Goal: Answer question/provide support: Share knowledge or assist other users

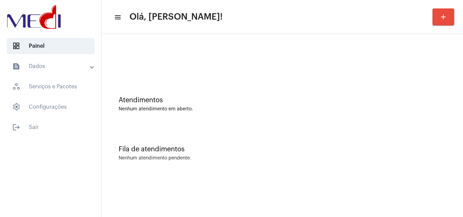
click at [388, 171] on div "Fila de atendimentos Nenhum atendimento pendente." at bounding box center [282, 149] width 354 height 49
click at [343, 131] on div "Fila de atendimentos Nenhum atendimento pendente." at bounding box center [282, 149] width 354 height 49
click at [250, 85] on div "Atendimentos Nenhum atendimento em aberto." at bounding box center [282, 100] width 354 height 49
click at [299, 151] on div "Fila de atendimentos" at bounding box center [282, 149] width 327 height 7
click at [310, 120] on div "Atendimentos Nenhum atendimento em aberto." at bounding box center [282, 100] width 354 height 49
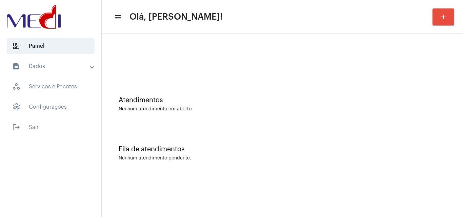
click at [323, 129] on div "Fila de atendimentos Nenhum atendimento pendente." at bounding box center [282, 149] width 354 height 49
click at [320, 131] on div "Fila de atendimentos Nenhum atendimento pendente." at bounding box center [282, 149] width 354 height 49
click at [266, 83] on div "Atendimentos Nenhum atendimento em aberto." at bounding box center [282, 100] width 354 height 49
click at [444, 145] on div "Fila de atendimentos Nenhum atendimento pendente." at bounding box center [282, 149] width 354 height 49
click at [398, 136] on div "Fila de atendimentos Nenhum atendimento pendente." at bounding box center [282, 149] width 354 height 49
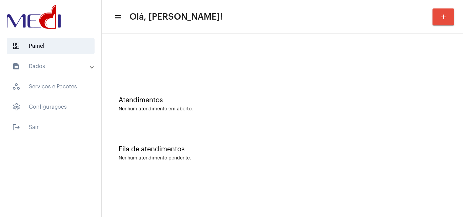
click at [372, 107] on div "Nenhum atendimento em aberto." at bounding box center [282, 109] width 327 height 5
click at [337, 137] on div "Fila de atendimentos Nenhum atendimento pendente." at bounding box center [282, 149] width 354 height 49
drag, startPoint x: 318, startPoint y: 129, endPoint x: 320, endPoint y: 122, distance: 7.3
click at [320, 122] on div "Atendimentos Nenhum atendimento em aberto. Fila de atendimentos Nenhum atendime…" at bounding box center [282, 105] width 354 height 137
click at [320, 122] on div "Atendimentos Nenhum atendimento em aberto." at bounding box center [282, 100] width 354 height 49
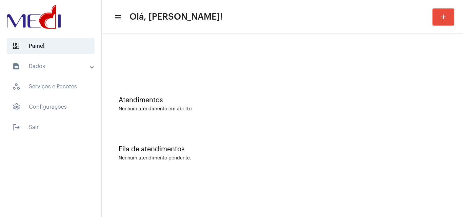
click at [414, 154] on div "Fila de atendimentos Nenhum atendimento pendente." at bounding box center [282, 149] width 354 height 49
click at [317, 118] on div "Atendimentos Nenhum atendimento em aberto." at bounding box center [282, 100] width 354 height 49
click at [371, 198] on mat-sidenav-content "menu Olá, Karen! add Atendimentos Nenhum atendimento em aberto. Fila de atendim…" at bounding box center [282, 108] width 361 height 217
click at [425, 185] on mat-sidenav-content "menu Olá, [PERSON_NAME]! add Atendimentos Nenhum atendimento em aberto. Fila de…" at bounding box center [282, 108] width 361 height 217
click at [365, 207] on mat-sidenav-content "menu Olá, Karen! add Atendimentos Nenhum atendimento em aberto. Fila de atendim…" at bounding box center [282, 108] width 361 height 217
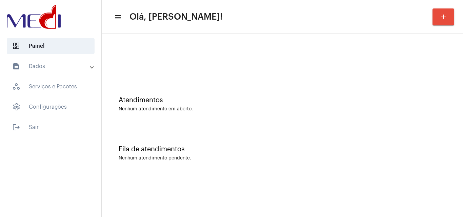
click at [324, 178] on mat-sidenav-content "menu Olá, Karen! add Atendimentos Nenhum atendimento em aberto. Fila de atendim…" at bounding box center [282, 108] width 361 height 217
click at [302, 93] on div "Atendimentos Nenhum atendimento em aberto." at bounding box center [282, 100] width 354 height 49
click at [444, 132] on div "Fila de atendimentos Nenhum atendimento pendente." at bounding box center [282, 149] width 354 height 49
click at [430, 117] on div "Atendimentos Nenhum atendimento em aberto." at bounding box center [282, 100] width 354 height 49
click at [324, 128] on div "Fila de atendimentos Nenhum atendimento pendente." at bounding box center [282, 149] width 354 height 49
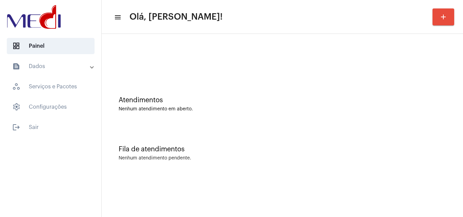
click at [462, 59] on div "Atendimentos Nenhum atendimento em aberto. Fila de atendimentos Nenhum atendime…" at bounding box center [282, 106] width 361 height 144
click at [421, 117] on div "Atendimentos Nenhum atendimento em aberto." at bounding box center [282, 100] width 354 height 49
click at [326, 105] on div "Atendimentos Nenhum atendimento em aberto." at bounding box center [282, 104] width 327 height 15
click at [330, 182] on mat-sidenav-content "menu Olá, Karen! add Atendimentos Nenhum atendimento em aberto. Fila de atendim…" at bounding box center [282, 108] width 361 height 217
click at [421, 175] on div "Atendimentos Nenhum atendimento em aberto. Fila de atendimentos Nenhum atendime…" at bounding box center [282, 106] width 361 height 144
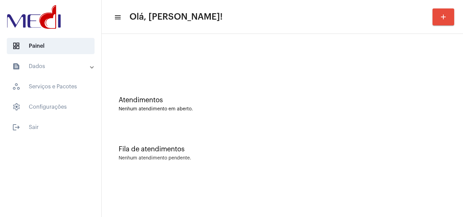
click at [401, 176] on div "Atendimentos Nenhum atendimento em aberto. Fila de atendimentos Nenhum atendime…" at bounding box center [282, 106] width 361 height 144
click at [435, 150] on div "Fila de atendimentos" at bounding box center [282, 149] width 327 height 7
click at [405, 206] on mat-sidenav-content "menu Olá, Karen! add Atendimentos Nenhum atendimento em aberto. Fila de atendim…" at bounding box center [282, 108] width 361 height 217
click at [416, 193] on mat-sidenav-content "menu Olá, [PERSON_NAME]! add Atendimentos Nenhum atendimento em aberto. Fila de…" at bounding box center [282, 108] width 361 height 217
click at [439, 148] on div "Fila de atendimentos" at bounding box center [282, 149] width 327 height 7
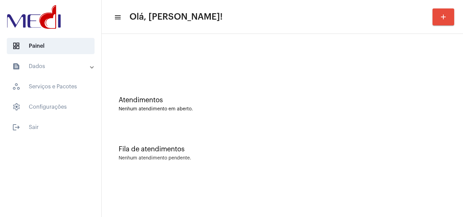
click at [456, 91] on div "Atendimentos Nenhum atendimento em aberto." at bounding box center [282, 100] width 354 height 49
click at [462, 104] on div "Atendimentos Nenhum atendimento em aberto. Fila de atendimentos Nenhum atendime…" at bounding box center [282, 106] width 361 height 144
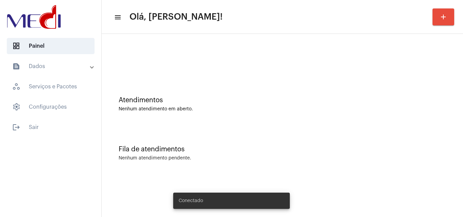
click at [388, 196] on mat-sidenav-content "menu Olá, Karen! add Atendimentos Nenhum atendimento em aberto. Fila de atendim…" at bounding box center [282, 108] width 361 height 217
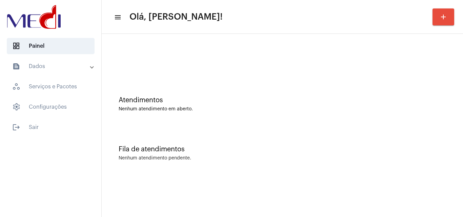
click at [440, 76] on div at bounding box center [282, 56] width 354 height 39
click at [336, 171] on div "Fila de atendimentos Nenhum atendimento pendente." at bounding box center [282, 149] width 354 height 49
click at [327, 154] on div "Fila de atendimentos Nenhum atendimento pendente." at bounding box center [282, 149] width 354 height 49
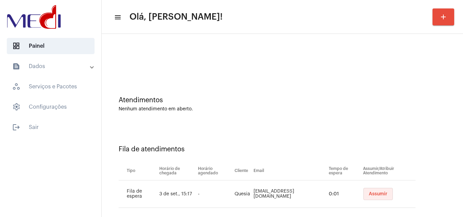
click at [375, 193] on span "Assumir" at bounding box center [378, 194] width 19 height 5
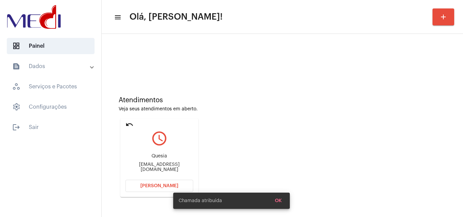
scroll to position [48, 0]
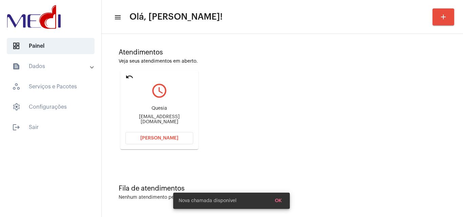
click at [171, 115] on div "Quesia quesia18@hotmail.com" at bounding box center [159, 115] width 68 height 30
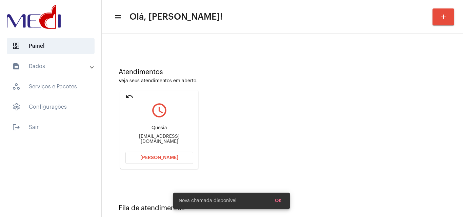
scroll to position [96, 0]
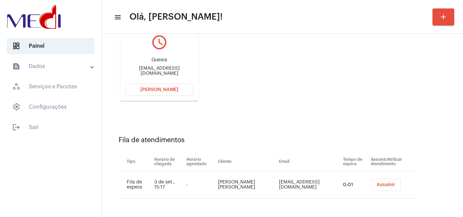
click at [376, 186] on span "Assumir" at bounding box center [385, 185] width 19 height 5
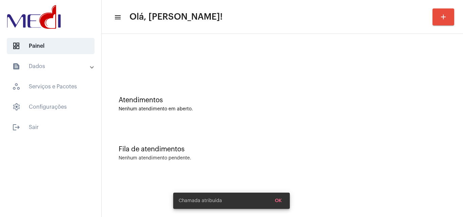
scroll to position [0, 0]
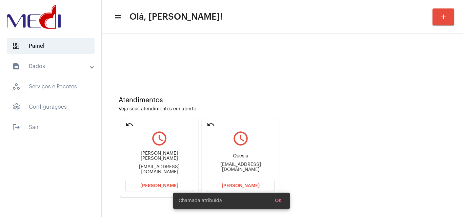
click at [254, 168] on div "quesia18@hotmail.com" at bounding box center [241, 167] width 68 height 10
copy mat-card-content "quesia18@hotmail.com Abrir Chamada"
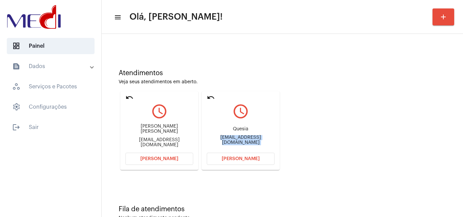
scroll to position [48, 0]
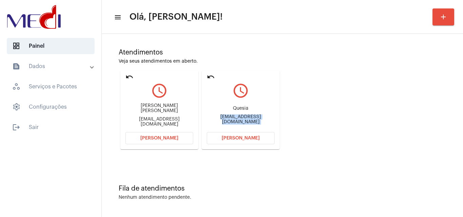
click at [256, 140] on span "Abrir Chamada" at bounding box center [241, 138] width 38 height 5
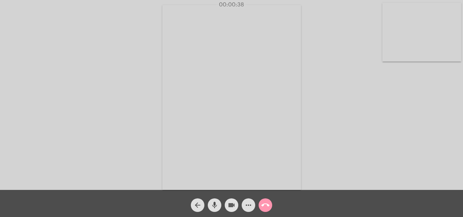
click at [233, 202] on mat-icon "videocam" at bounding box center [231, 205] width 8 height 8
click at [217, 207] on mat-icon "mic" at bounding box center [214, 205] width 8 height 8
click at [233, 204] on mat-icon "videocam_off" at bounding box center [231, 205] width 8 height 8
click at [212, 207] on mat-icon "mic_off" at bounding box center [214, 205] width 8 height 8
click at [232, 204] on mat-icon "videocam" at bounding box center [231, 205] width 8 height 8
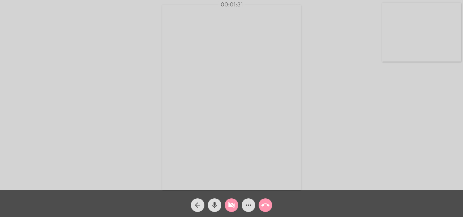
click at [214, 207] on mat-icon "mic" at bounding box center [214, 205] width 8 height 8
click at [233, 208] on mat-icon "videocam_off" at bounding box center [231, 205] width 8 height 8
click at [210, 205] on mat-icon "mic_off" at bounding box center [214, 205] width 8 height 8
drag, startPoint x: 239, startPoint y: 208, endPoint x: 230, endPoint y: 206, distance: 9.6
click at [236, 207] on div "videocam" at bounding box center [231, 203] width 17 height 17
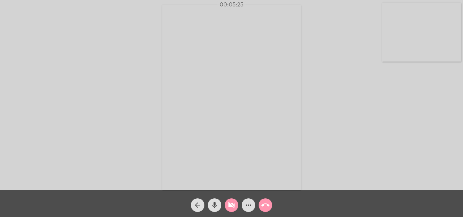
drag, startPoint x: 230, startPoint y: 206, endPoint x: 225, endPoint y: 205, distance: 4.8
click at [227, 206] on button "videocam_off" at bounding box center [232, 206] width 14 height 14
click at [231, 206] on mat-icon "videocam" at bounding box center [231, 205] width 8 height 8
click at [215, 206] on mat-icon "mic" at bounding box center [214, 205] width 8 height 8
click at [230, 207] on mat-icon "videocam_off" at bounding box center [231, 205] width 8 height 8
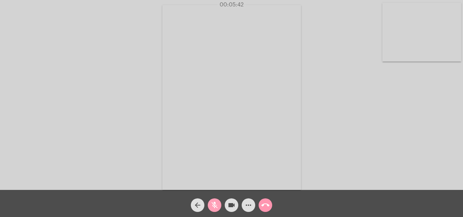
click at [218, 206] on mat-icon "mic_off" at bounding box center [214, 205] width 8 height 8
click at [430, 121] on div "Acessando Câmera e Microfone..." at bounding box center [231, 97] width 461 height 190
click at [415, 138] on div "Acessando Câmera e Microfone..." at bounding box center [231, 97] width 461 height 190
click at [267, 207] on mat-icon "call_end" at bounding box center [265, 205] width 8 height 8
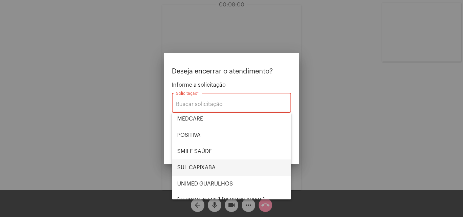
scroll to position [68, 0]
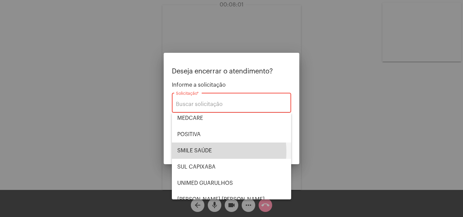
click at [199, 152] on span "SMILE SAÚDE" at bounding box center [231, 151] width 108 height 16
type input "SMILE SAÚDE"
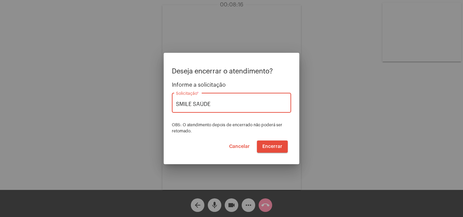
click at [269, 144] on span "Encerrar" at bounding box center [272, 146] width 20 height 5
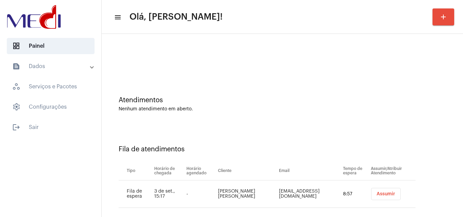
click at [376, 192] on span "Assumir" at bounding box center [385, 194] width 19 height 5
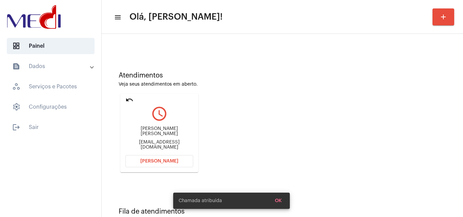
scroll to position [48, 0]
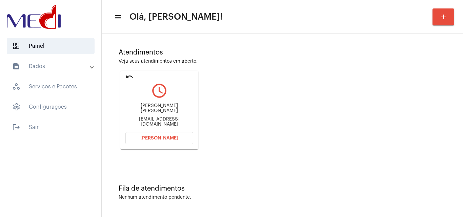
click at [169, 117] on div "jeancarlorodrigues99@gmail.com" at bounding box center [159, 122] width 68 height 10
copy mat-card-content "jeancarlorodrigues99@gmail.com Abrir Chamada"
click at [156, 135] on button "Abrir Chamada" at bounding box center [159, 138] width 68 height 12
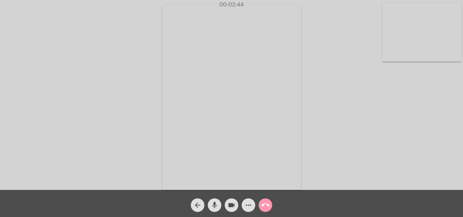
click at [263, 206] on mat-icon "call_end" at bounding box center [265, 205] width 8 height 8
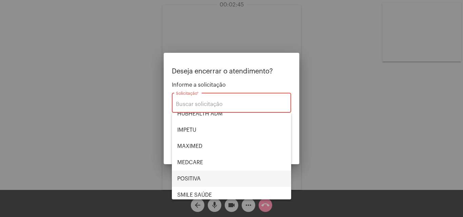
scroll to position [76, 0]
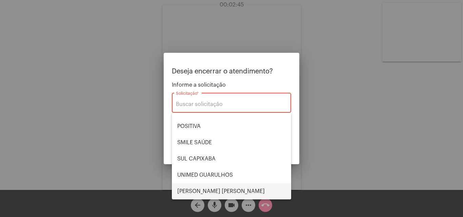
click at [202, 189] on span "VERA CRUZ" at bounding box center [231, 191] width 108 height 16
type input "VERA CRUZ"
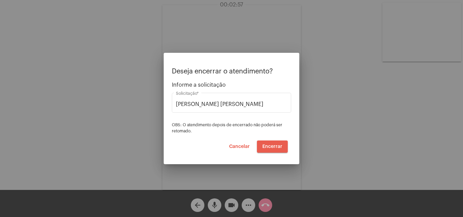
click at [273, 144] on span "Encerrar" at bounding box center [272, 146] width 20 height 5
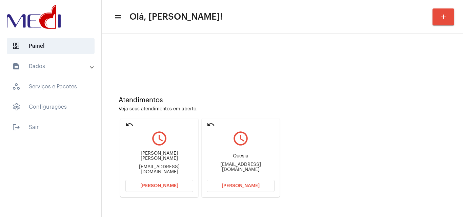
click at [127, 125] on mat-icon "undo" at bounding box center [129, 125] width 8 height 8
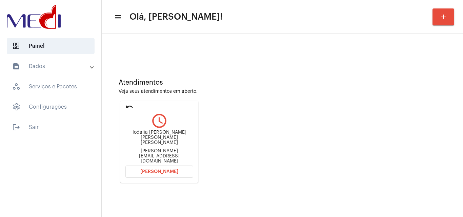
scroll to position [48, 0]
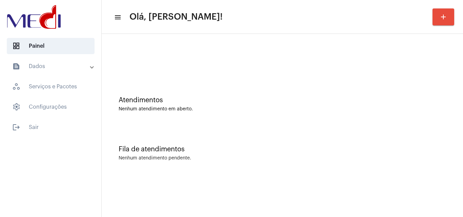
click at [391, 177] on div "Atendimentos Nenhum atendimento em aberto. Fila de atendimentos Nenhum atendime…" at bounding box center [282, 106] width 361 height 144
click at [352, 169] on div "Fila de atendimentos Nenhum atendimento pendente." at bounding box center [282, 149] width 354 height 49
click at [413, 146] on div "Fila de atendimentos" at bounding box center [282, 149] width 327 height 7
click at [339, 155] on div "Fila de atendimentos Nenhum atendimento pendente." at bounding box center [282, 149] width 354 height 49
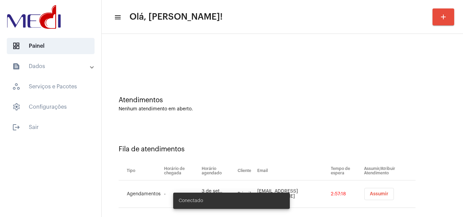
click at [374, 148] on div "Fila de atendimentos" at bounding box center [282, 149] width 327 height 7
click at [378, 195] on span "Assumir" at bounding box center [379, 194] width 19 height 5
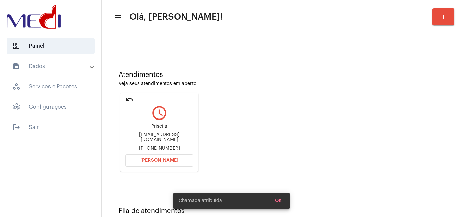
scroll to position [48, 0]
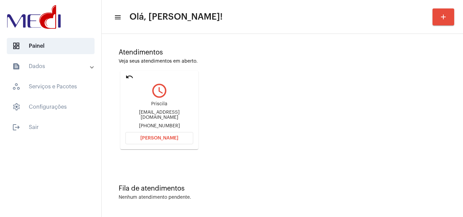
click at [176, 117] on div "Souzaberrazaevandro@gmail.com" at bounding box center [159, 115] width 68 height 10
copy div "Souzaberrazaevandro@gmail.com"
click at [157, 142] on button "Abrir Chamada" at bounding box center [159, 138] width 68 height 12
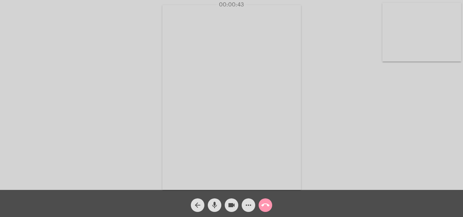
click at [265, 203] on mat-icon "call_end" at bounding box center [265, 205] width 8 height 8
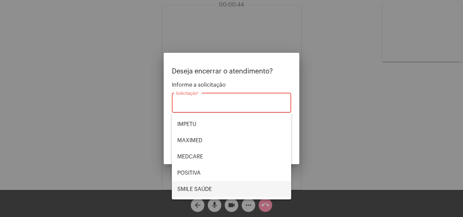
scroll to position [68, 0]
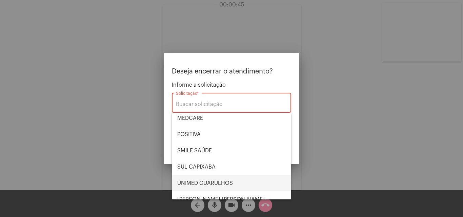
click at [208, 183] on span "UNIMED GUARULHOS" at bounding box center [231, 183] width 108 height 16
type input "UNIMED GUARULHOS"
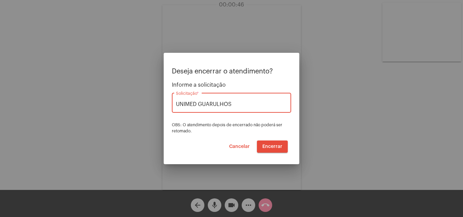
click at [270, 144] on span "Encerrar" at bounding box center [272, 146] width 20 height 5
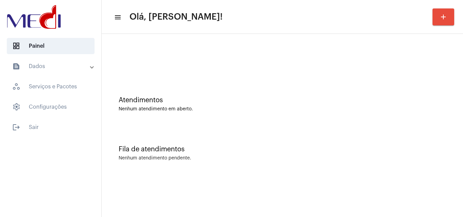
click at [299, 141] on div "Fila de atendimentos Nenhum atendimento pendente." at bounding box center [282, 149] width 354 height 49
click at [408, 141] on div "Fila de atendimentos Nenhum atendimento pendente." at bounding box center [282, 149] width 354 height 49
click at [325, 135] on div "Fila de atendimentos Nenhum atendimento pendente." at bounding box center [282, 149] width 354 height 49
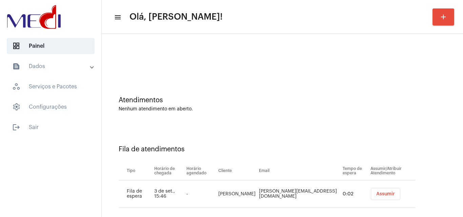
click at [380, 199] on button "Assumir" at bounding box center [385, 194] width 29 height 12
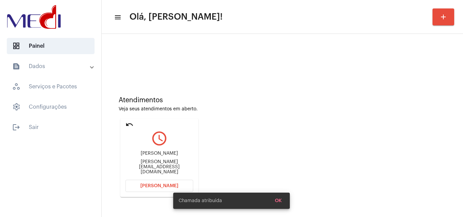
click at [168, 169] on div "Tamara.marquesrocha@hotmail.com" at bounding box center [159, 167] width 68 height 15
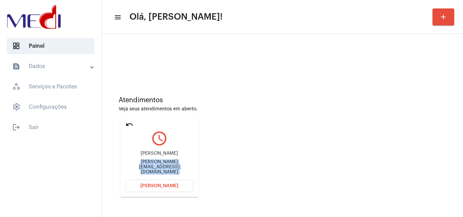
copy mat-card-content "Tamara.marquesrocha@hotmail.com Abrir Chamada"
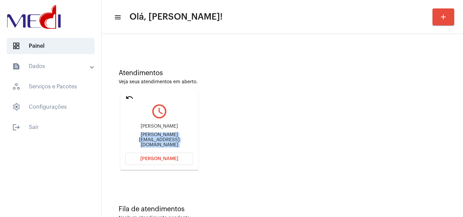
scroll to position [48, 0]
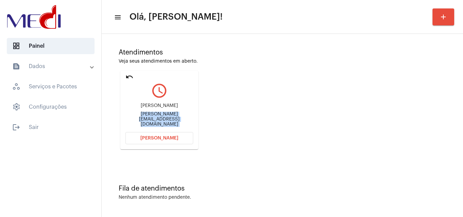
click at [169, 135] on button "Abrir Chamada" at bounding box center [159, 138] width 68 height 12
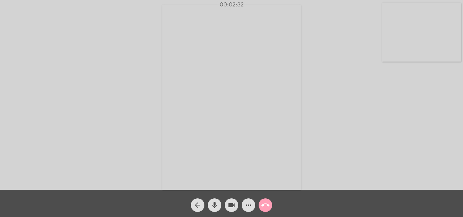
click at [266, 206] on mat-icon "call_end" at bounding box center [265, 205] width 8 height 8
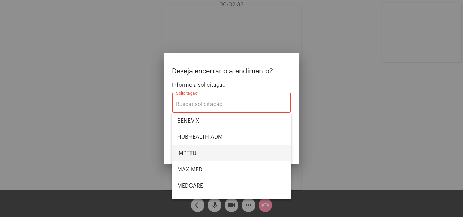
scroll to position [76, 0]
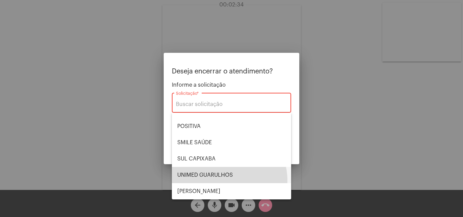
click at [219, 181] on span "UNIMED GUARULHOS" at bounding box center [231, 175] width 108 height 16
type input "UNIMED GUARULHOS"
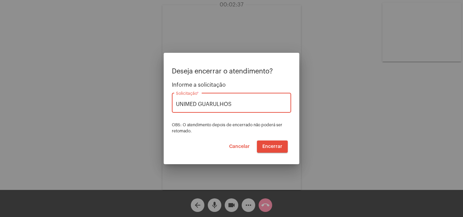
click at [266, 143] on button "Encerrar" at bounding box center [272, 147] width 31 height 12
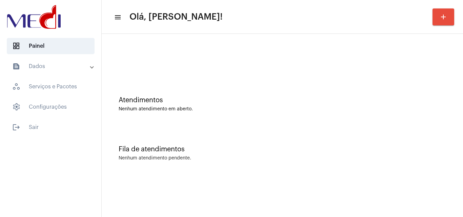
click at [363, 180] on mat-sidenav-content "menu Olá, Karen! add Atendimentos Nenhum atendimento em aberto. Fila de atendim…" at bounding box center [282, 108] width 361 height 217
click at [343, 180] on mat-sidenav-content "menu Olá, Karen! add Atendimentos Nenhum atendimento em aberto. Fila de atendim…" at bounding box center [282, 108] width 361 height 217
click at [408, 155] on div "Fila de atendimentos Nenhum atendimento pendente." at bounding box center [282, 149] width 354 height 49
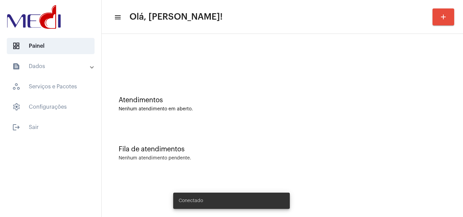
click at [313, 155] on div "Fila de atendimentos Nenhum atendimento pendente." at bounding box center [282, 149] width 354 height 49
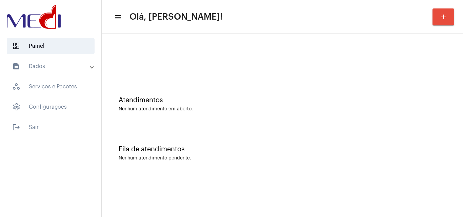
click at [410, 96] on div "Atendimentos Nenhum atendimento em aberto." at bounding box center [282, 100] width 354 height 49
click at [446, 99] on div "Atendimentos Nenhum atendimento em aberto." at bounding box center [282, 100] width 354 height 49
click at [441, 113] on div "Atendimentos Nenhum atendimento em aberto." at bounding box center [282, 100] width 354 height 49
click at [435, 141] on div "Fila de atendimentos Nenhum atendimento pendente." at bounding box center [282, 149] width 354 height 49
drag, startPoint x: 436, startPoint y: 141, endPoint x: 428, endPoint y: 141, distance: 8.1
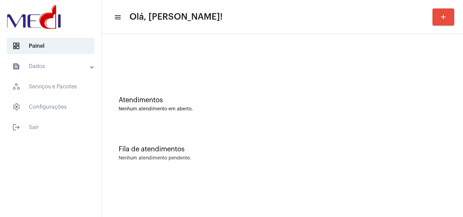
click at [436, 141] on div "Fila de atendimentos Nenhum atendimento pendente." at bounding box center [282, 149] width 354 height 49
click at [326, 114] on div "Atendimentos Nenhum atendimento em aberto." at bounding box center [282, 100] width 354 height 49
click at [319, 129] on div "Fila de atendimentos Nenhum atendimento pendente." at bounding box center [282, 149] width 354 height 49
click at [397, 152] on div "Fila de atendimentos" at bounding box center [282, 149] width 327 height 7
